Goal: Obtain resource: Download file/media

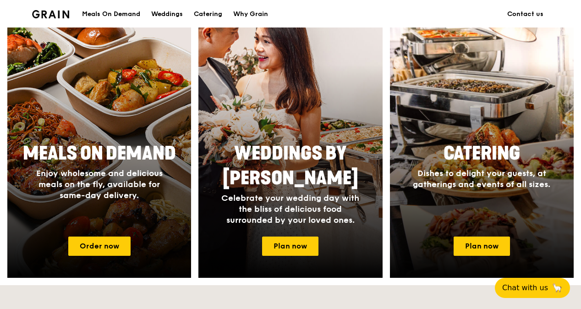
scroll to position [364, 0]
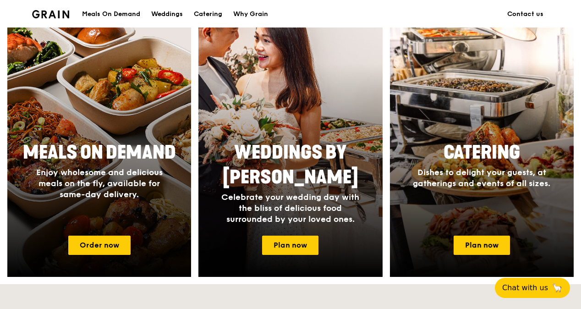
click at [437, 189] on div "Catering Dishes to delight your guests, at gatherings and events of all sizes." at bounding box center [481, 164] width 183 height 56
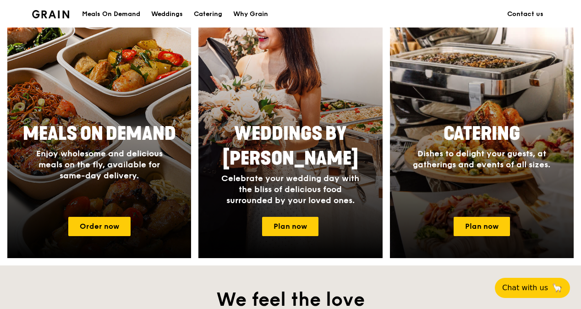
scroll to position [382, 0]
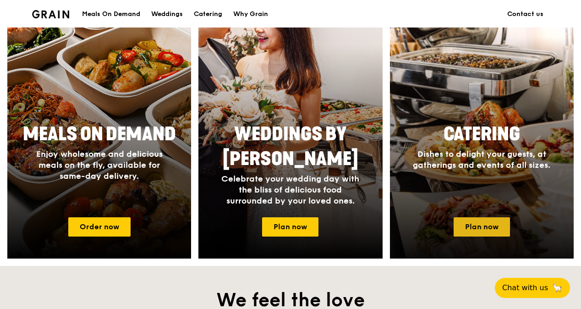
click at [484, 228] on link "Plan now" at bounding box center [481, 226] width 56 height 19
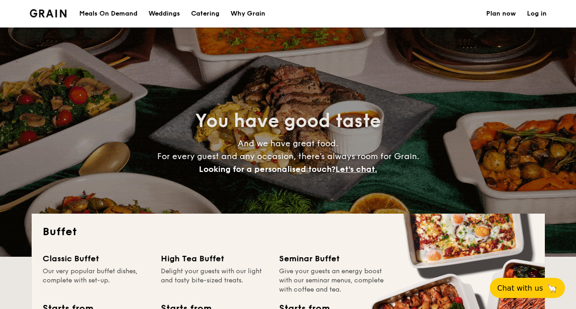
select select
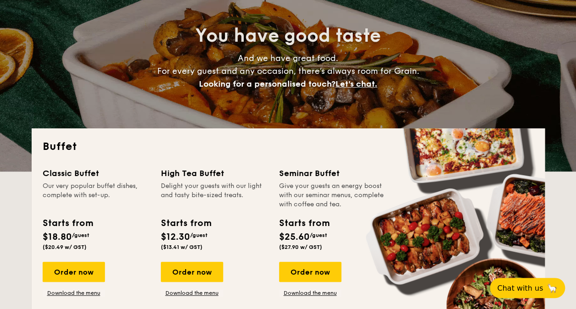
scroll to position [87, 0]
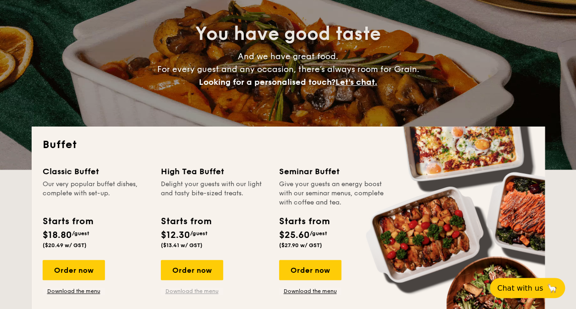
click at [180, 294] on link "Download the menu" at bounding box center [192, 290] width 62 height 7
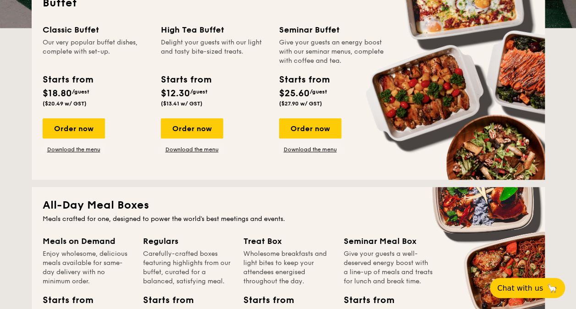
scroll to position [229, 0]
